Goal: Information Seeking & Learning: Find contact information

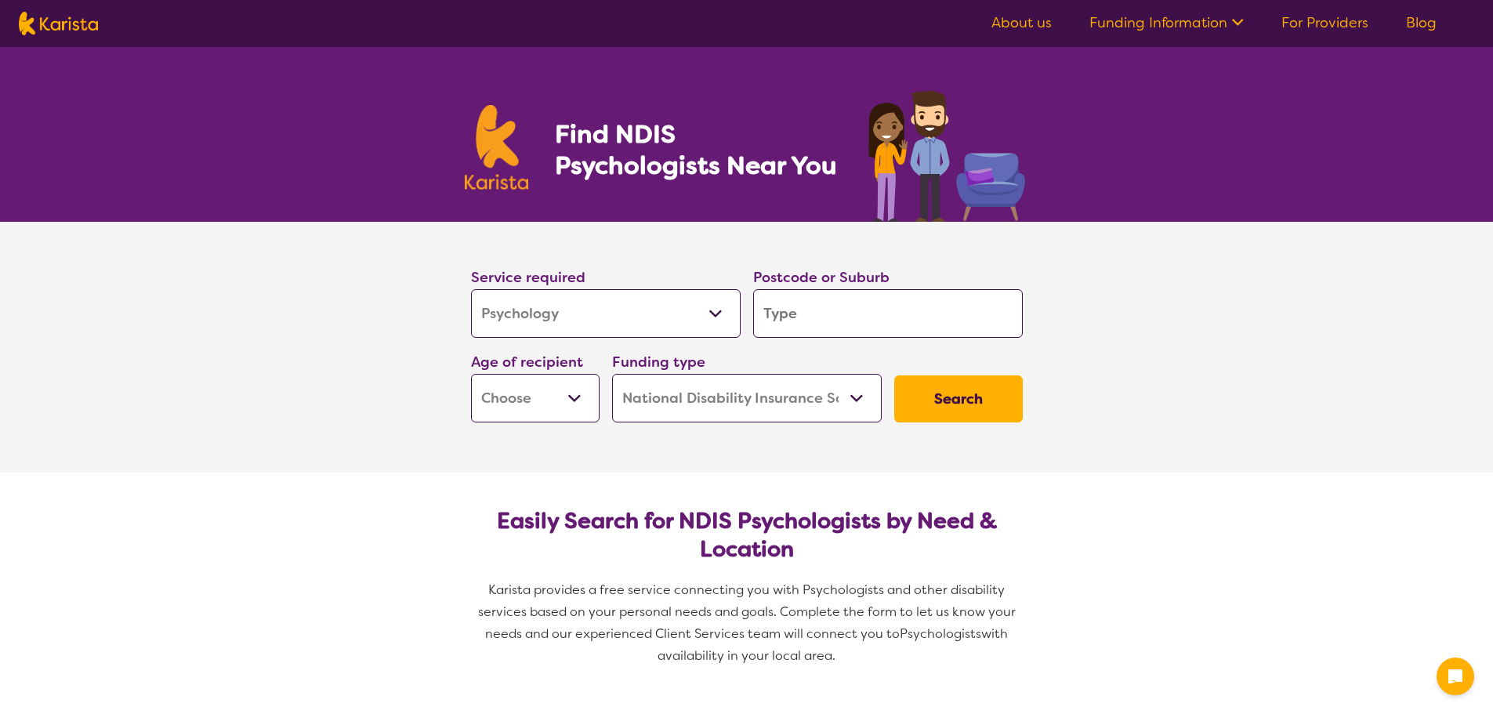
select select "Psychology"
select select "NDIS"
select select "Psychology"
select select "NDIS"
click at [788, 312] on input "search" at bounding box center [888, 313] width 270 height 49
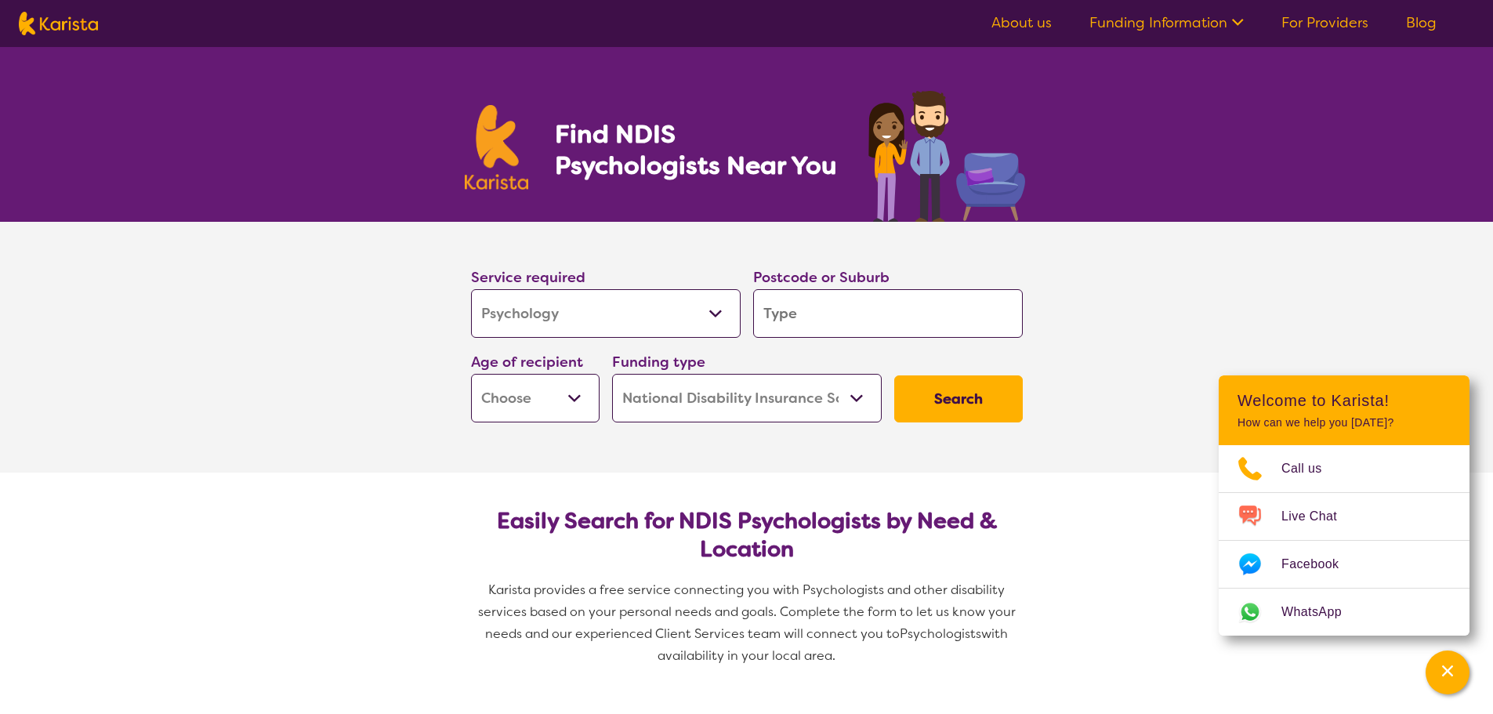
type input "A"
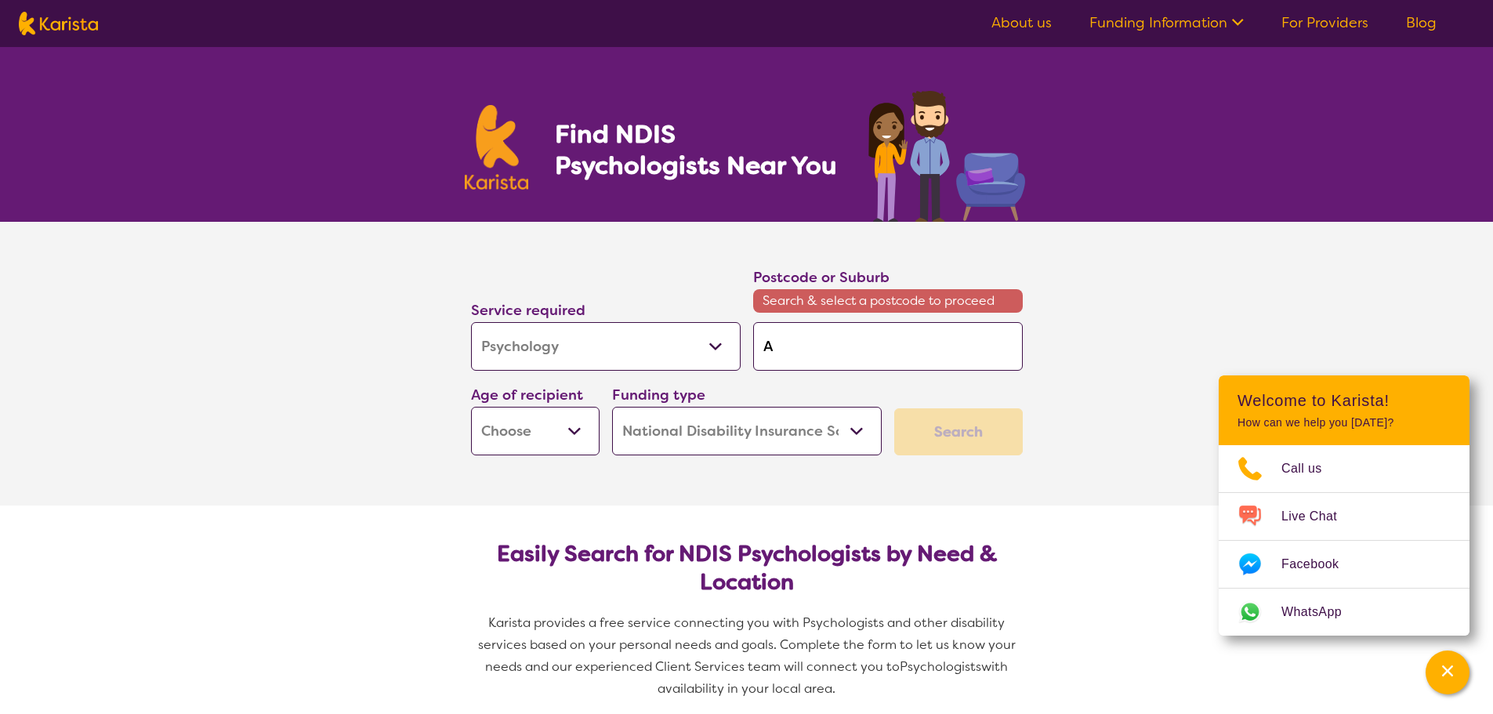
type input "Ar"
type input "Arm"
type input "Armi"
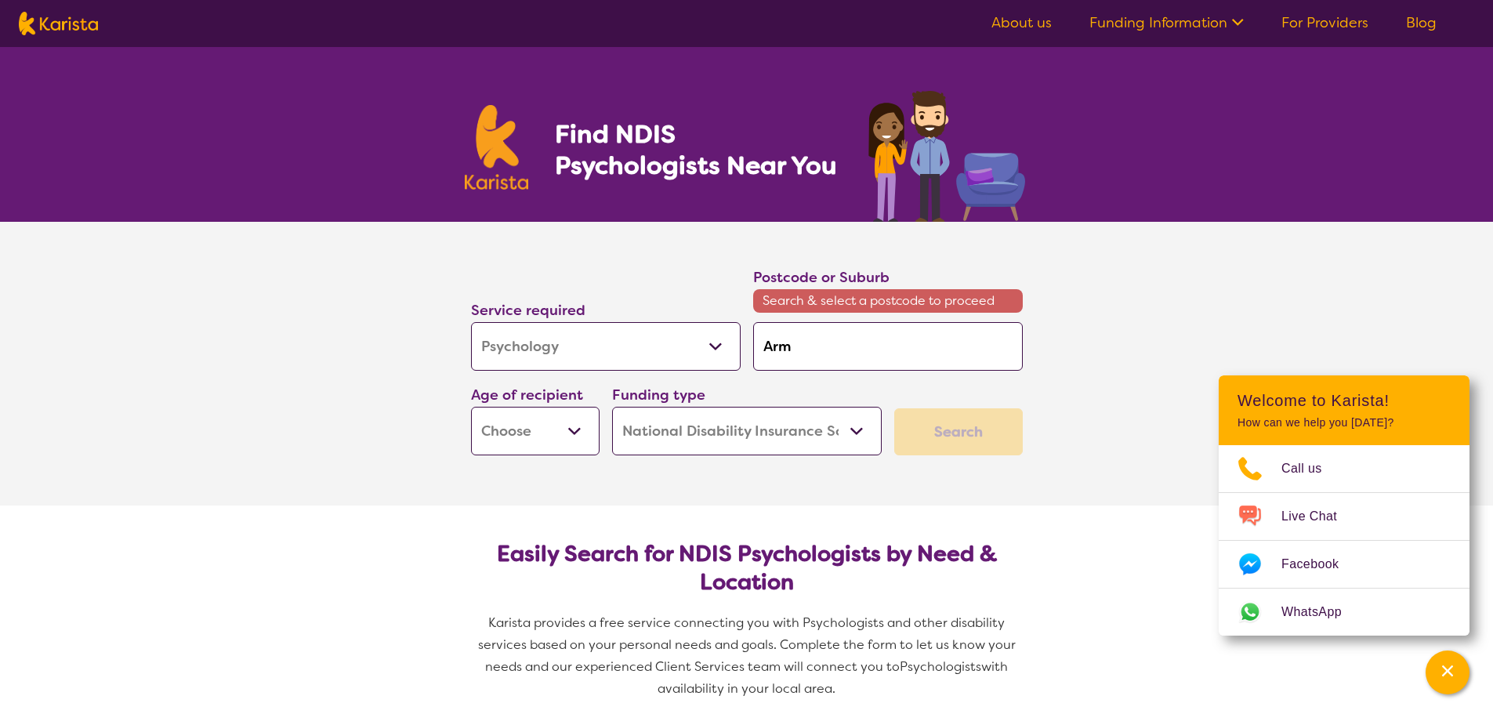
type input "Armi"
type input "Armid"
type input "[PERSON_NAME]"
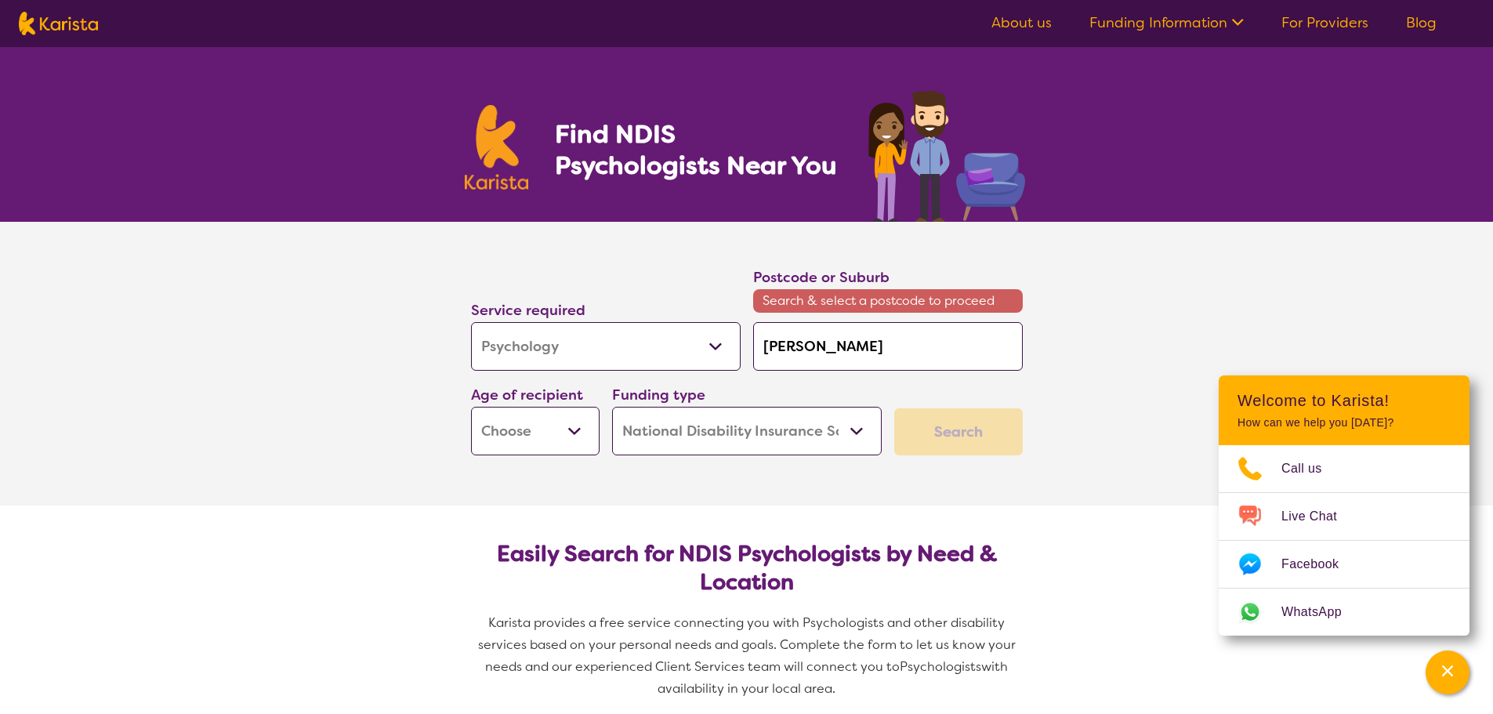
type input "Armidal"
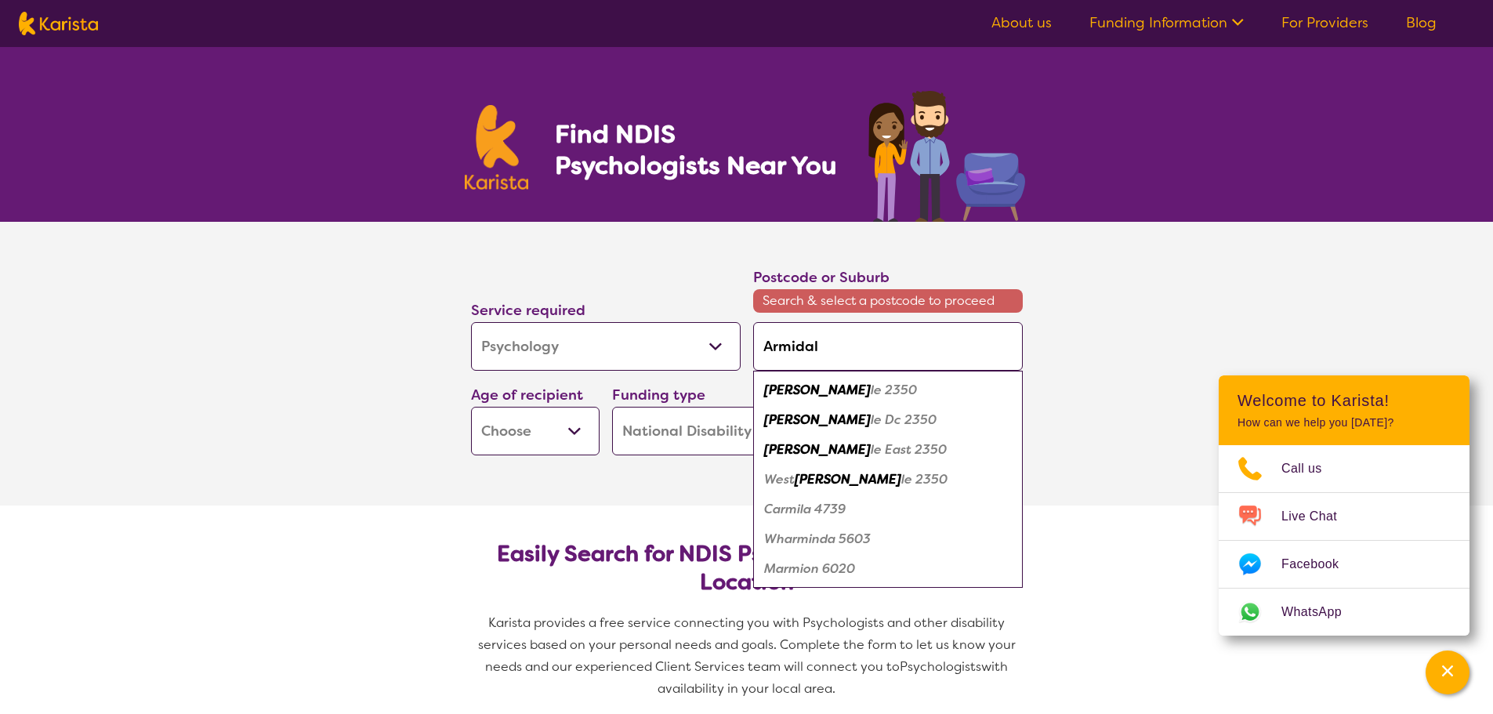
type input "Armidale"
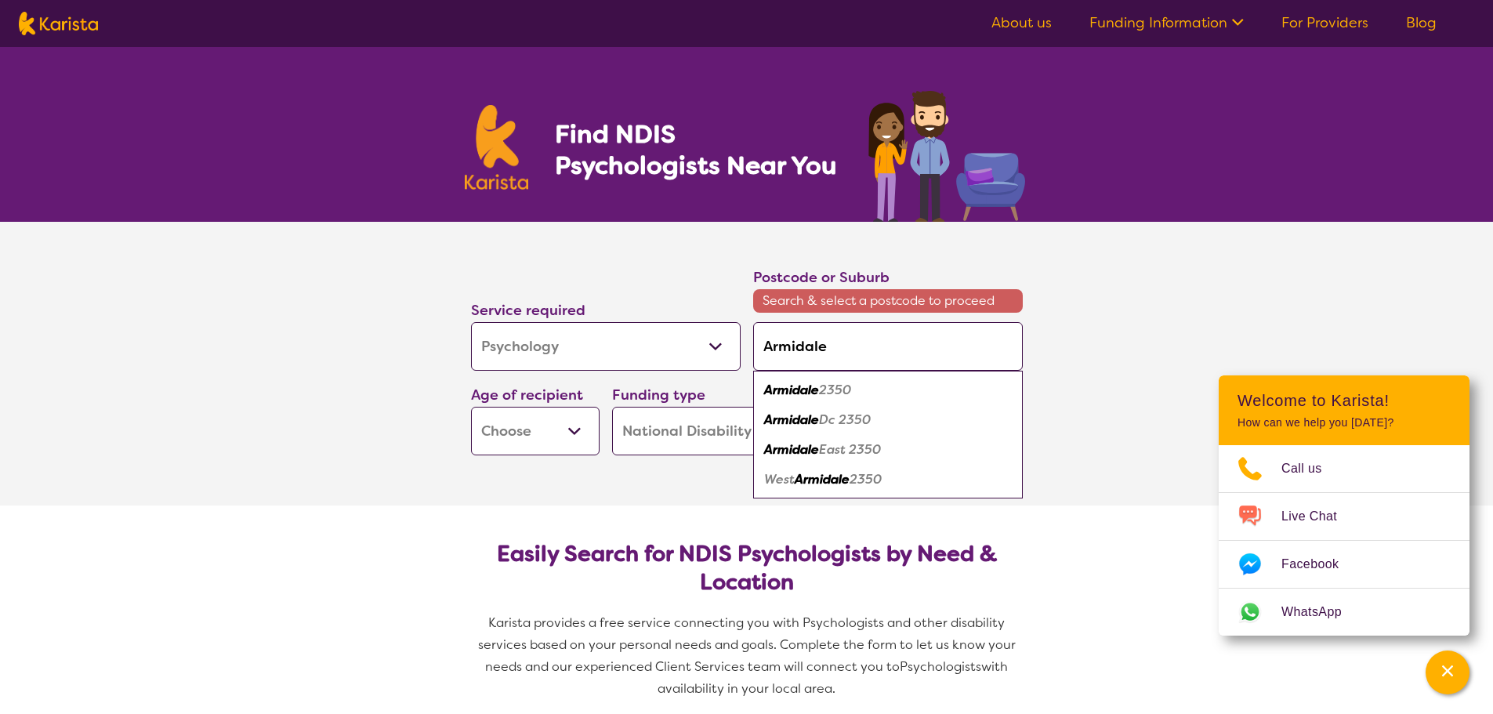
click at [822, 385] on em "2350" at bounding box center [835, 390] width 32 height 16
type input "2350"
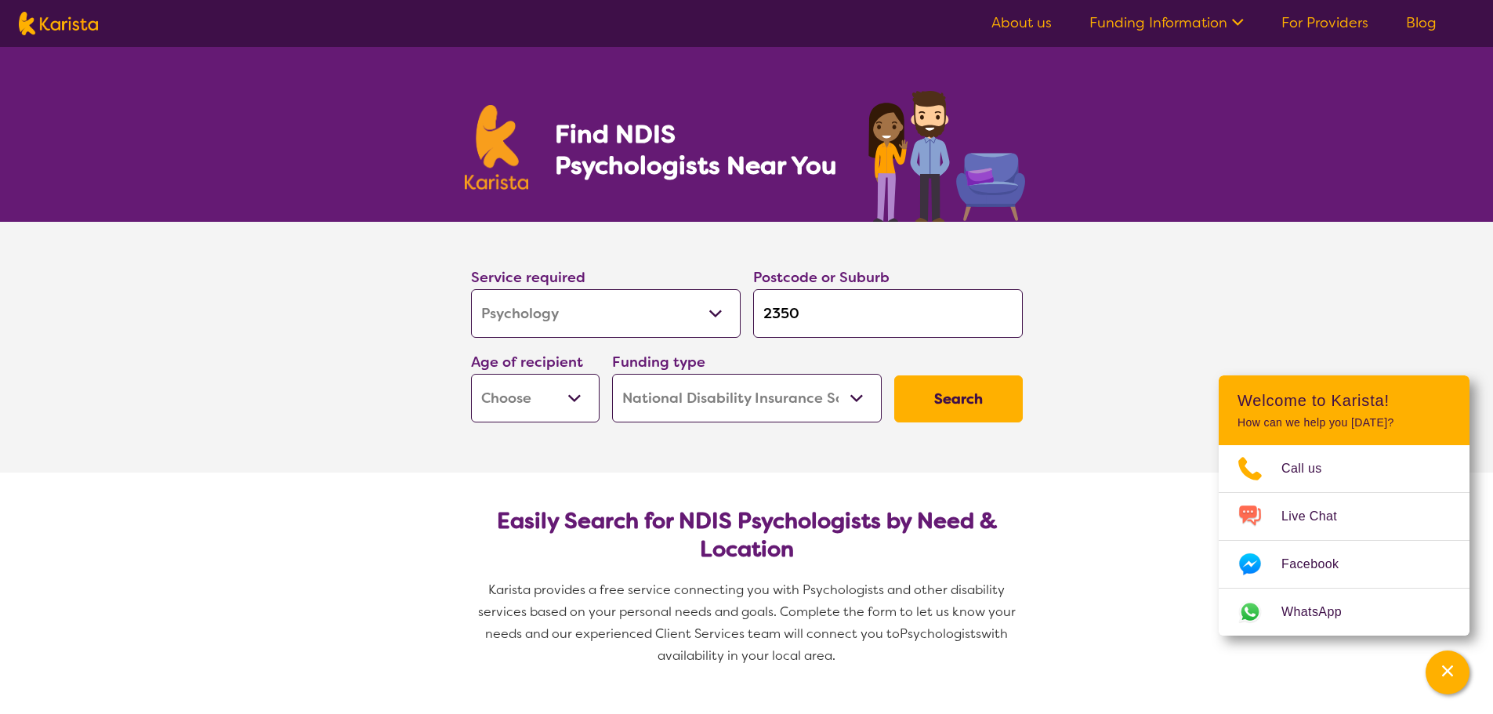
click at [580, 395] on select "Early Childhood - 0 to 9 Child - 10 to 11 Adolescent - 12 to 17 Adult - 18 to 6…" at bounding box center [535, 398] width 129 height 49
select select "AS"
click at [471, 374] on select "Early Childhood - 0 to 9 Child - 10 to 11 Adolescent - 12 to 17 Adult - 18 to 6…" at bounding box center [535, 398] width 129 height 49
select select "AS"
click at [921, 405] on button "Search" at bounding box center [958, 398] width 129 height 47
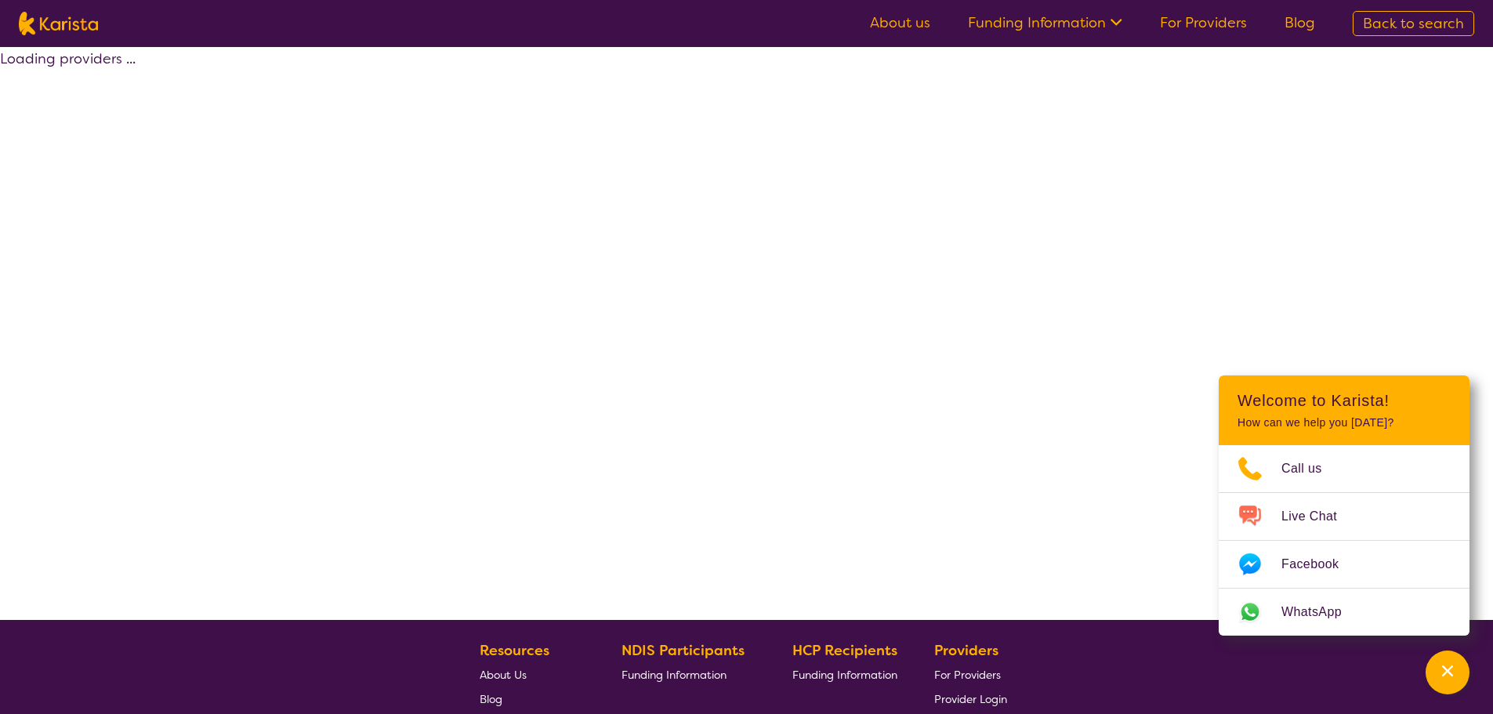
select select "by_score"
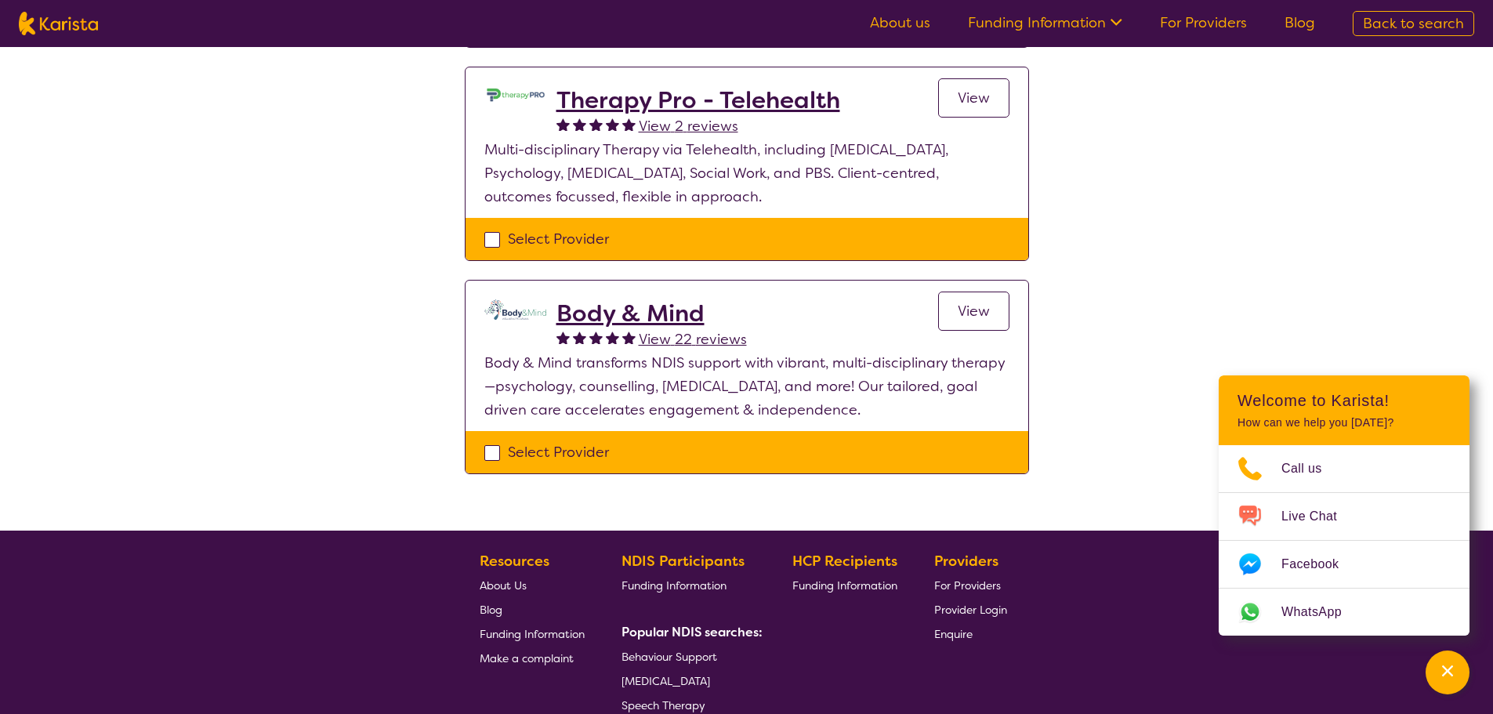
scroll to position [470, 0]
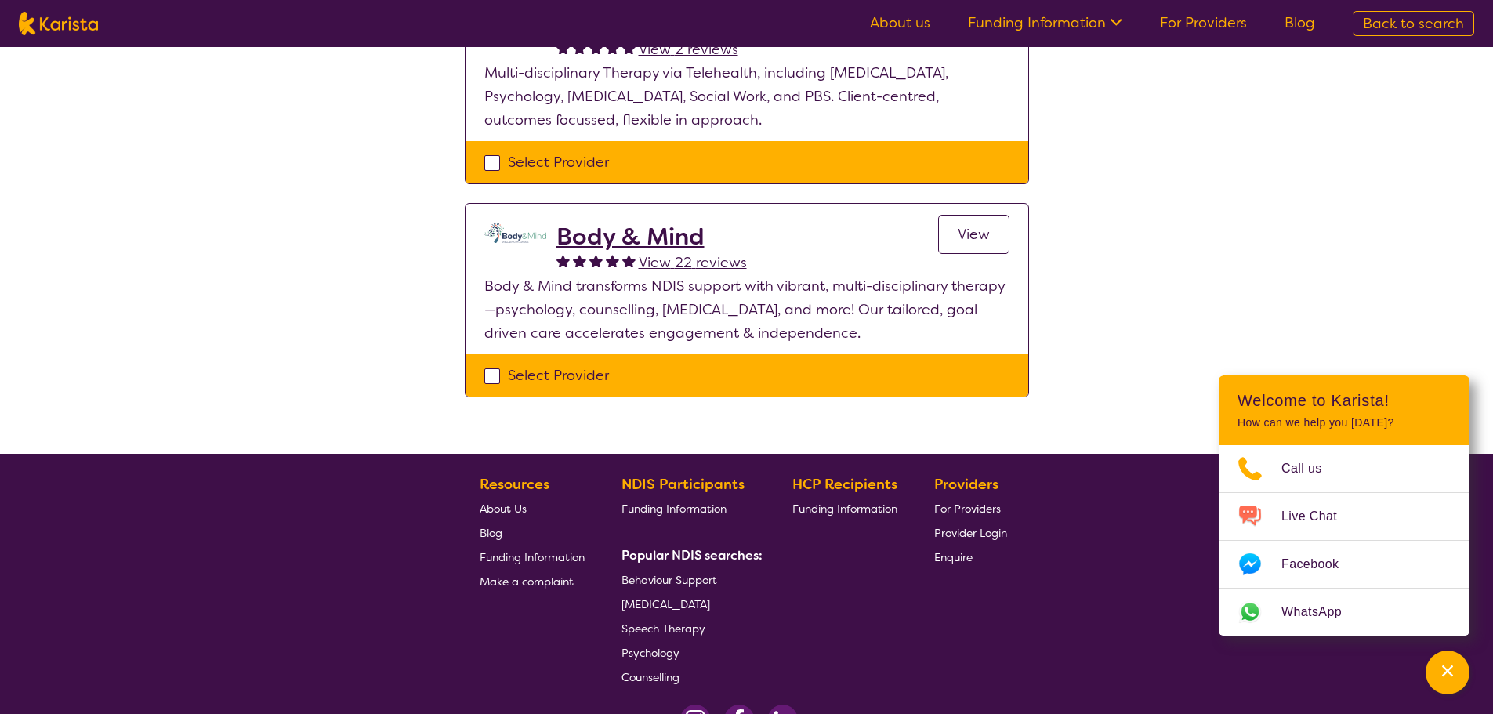
click at [671, 236] on h2 "Body & Mind" at bounding box center [652, 237] width 190 height 28
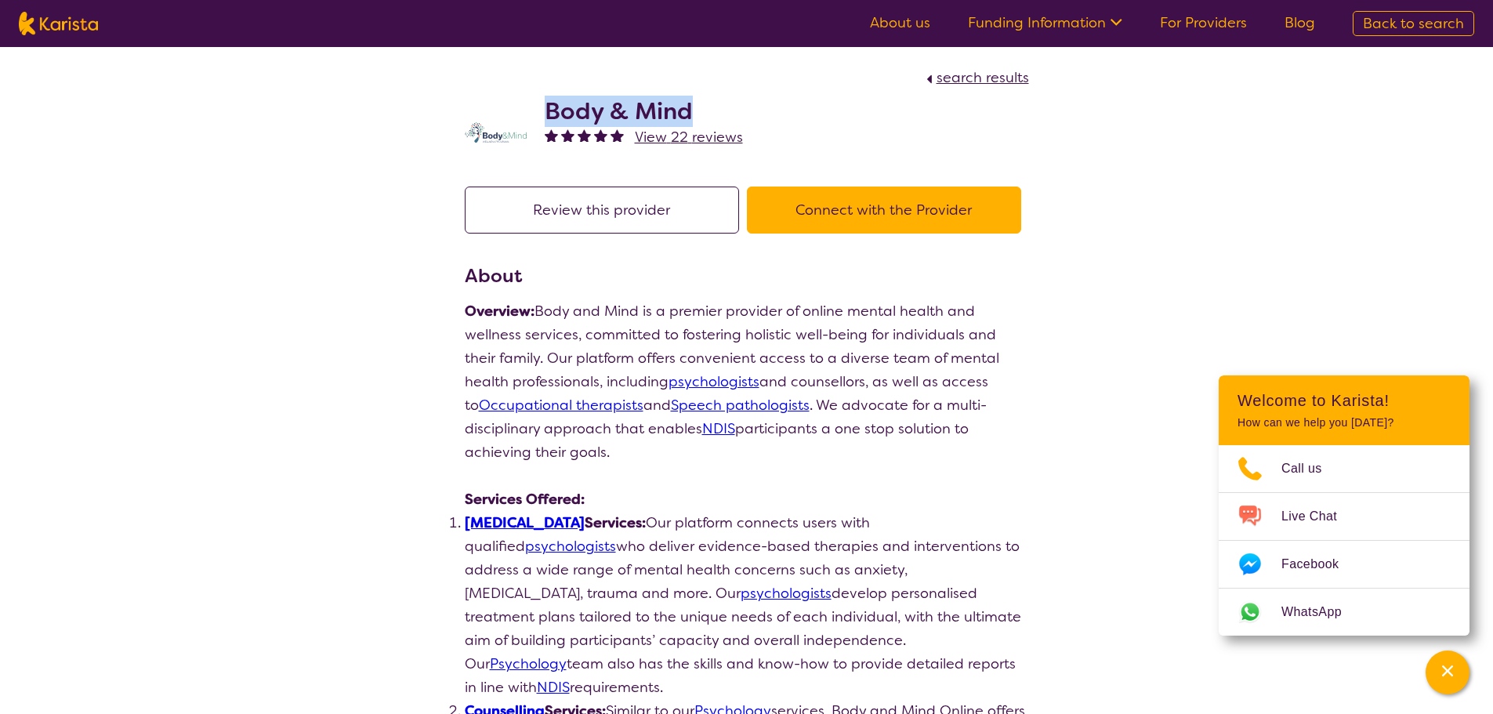
drag, startPoint x: 546, startPoint y: 110, endPoint x: 702, endPoint y: 114, distance: 155.3
click at [702, 114] on h2 "Body & Mind" at bounding box center [644, 111] width 198 height 28
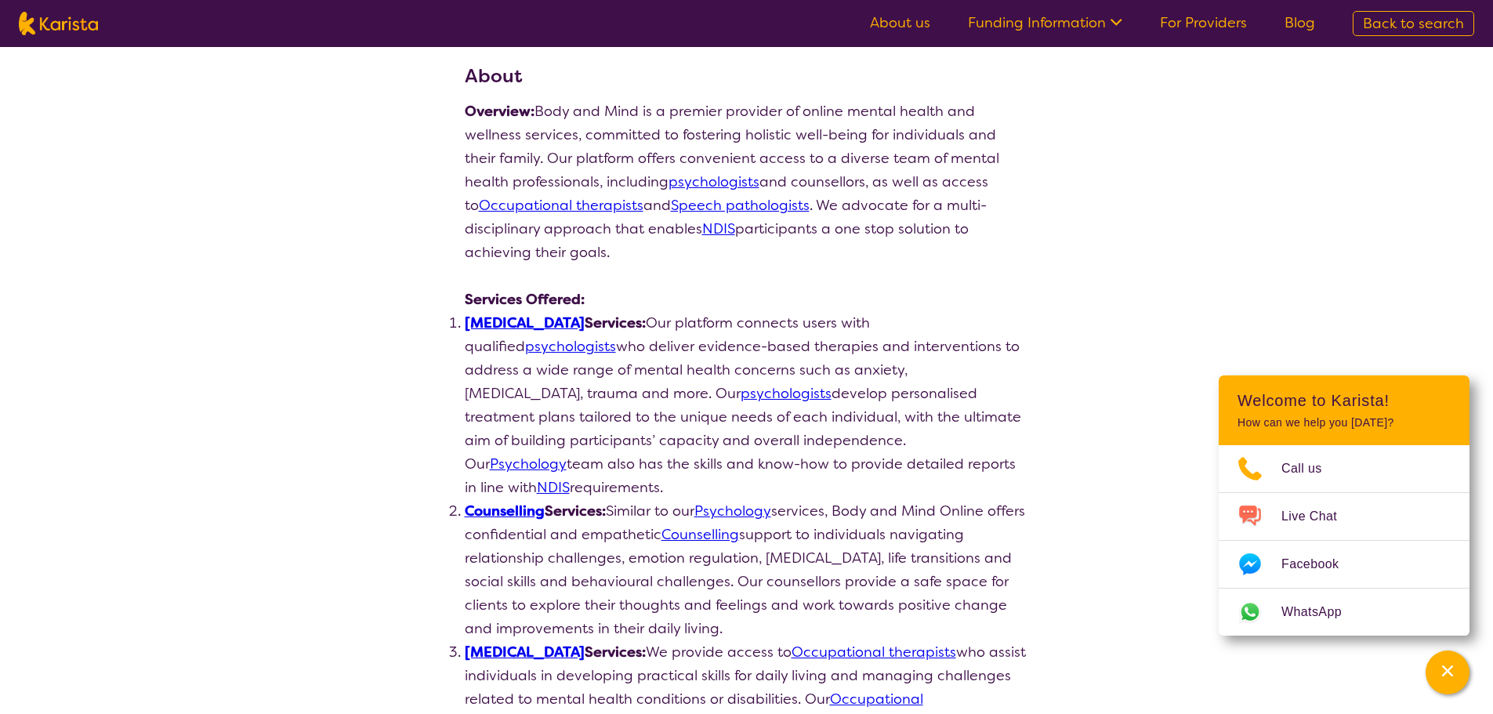
scroll to position [235, 0]
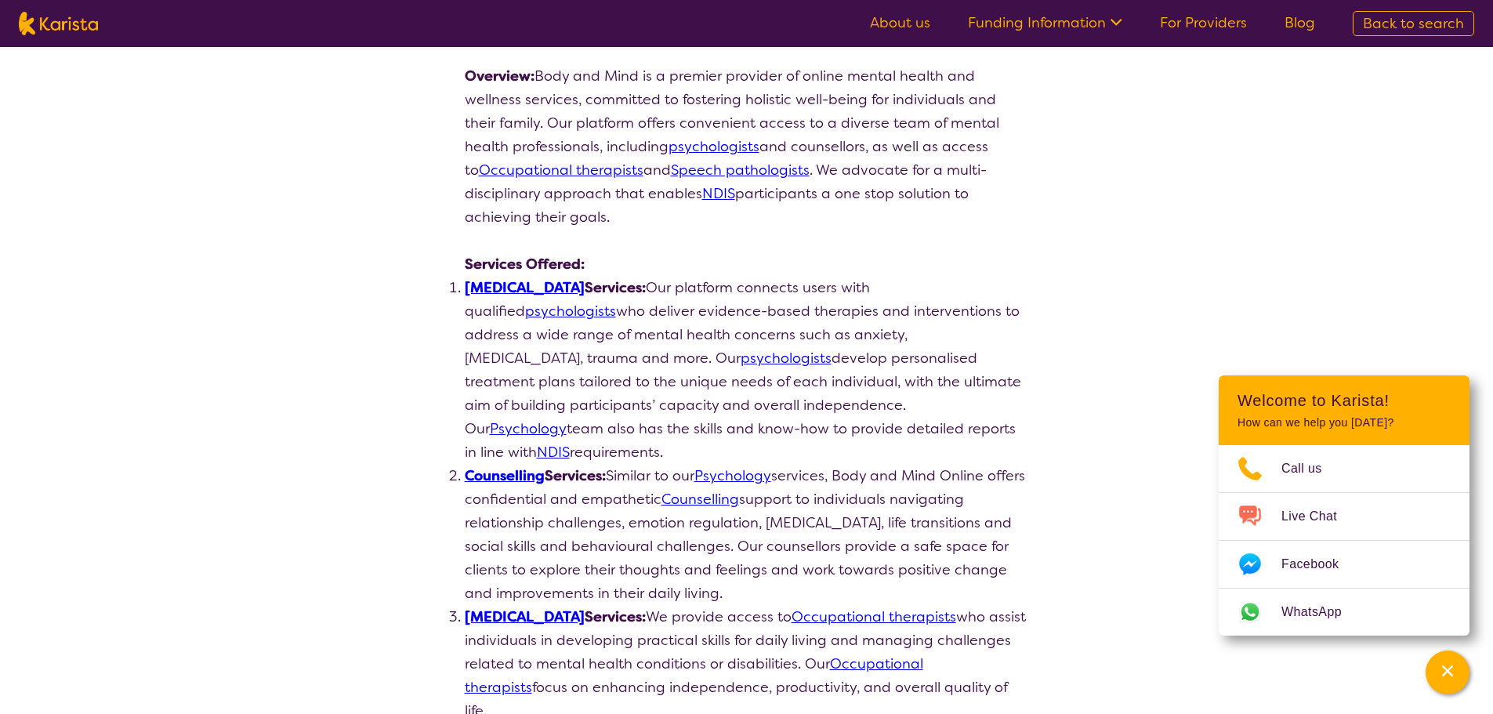
copy h2 "Body & Mind"
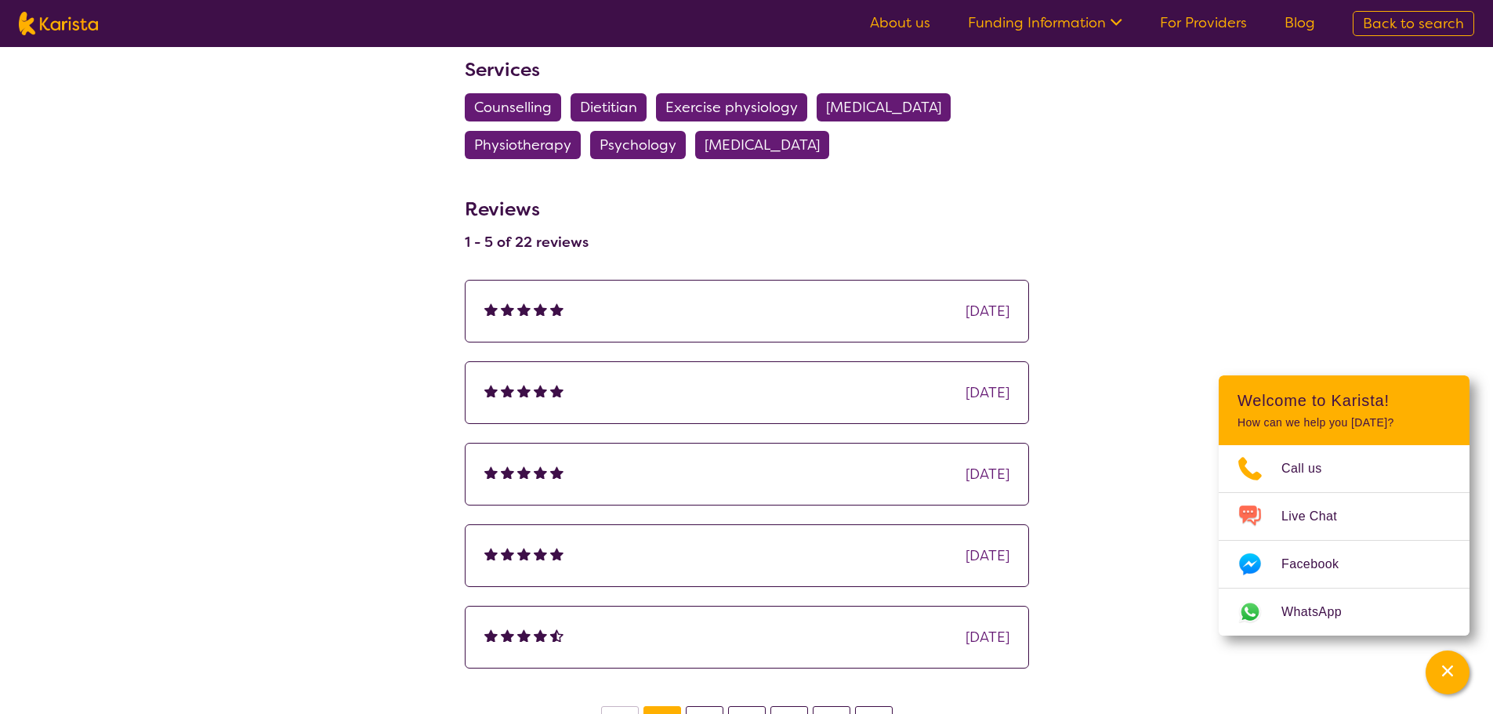
scroll to position [1818, 0]
